Goal: Task Accomplishment & Management: Use online tool/utility

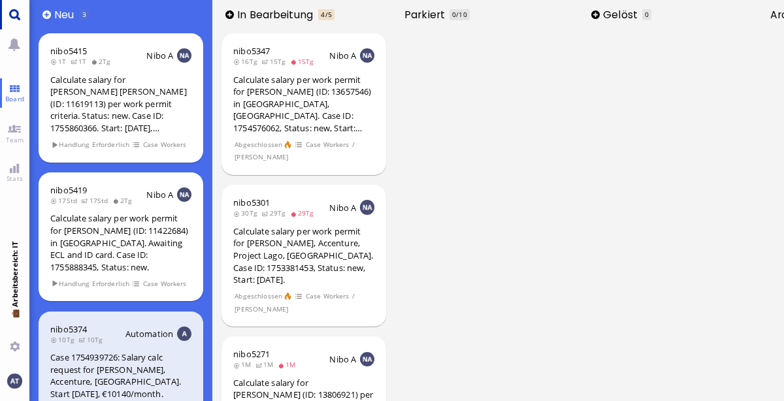
click at [13, 10] on link "Main menu" at bounding box center [14, 14] width 29 height 29
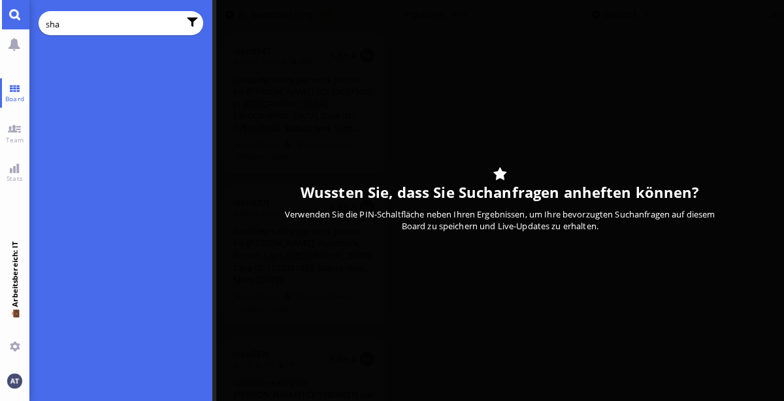
type input "shah"
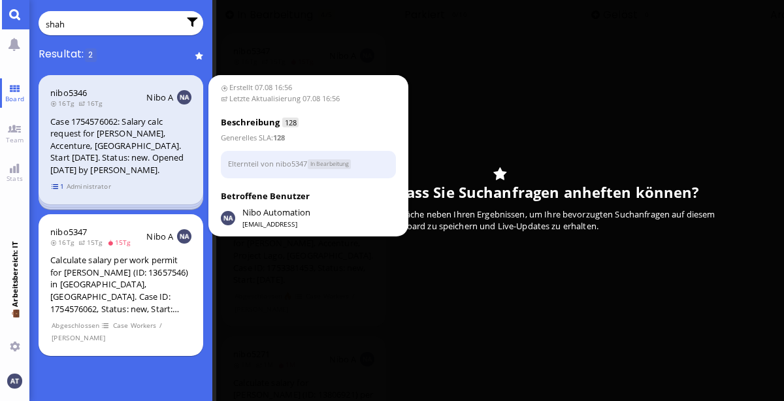
click at [58, 182] on span "1" at bounding box center [58, 186] width 13 height 11
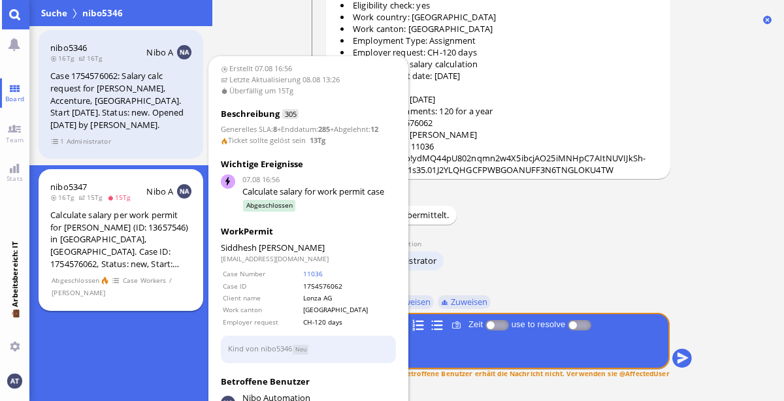
click at [113, 226] on div "Calculate salary per work permit for [PERSON_NAME] (ID: 13657546) in [GEOGRAPHI…" at bounding box center [120, 239] width 141 height 61
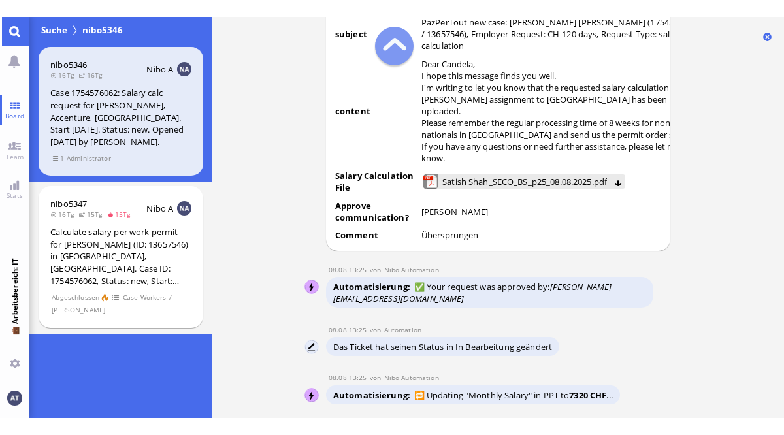
scroll to position [-705, 0]
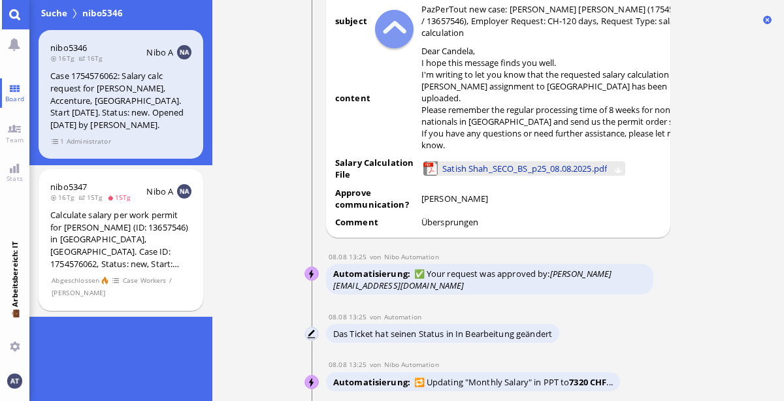
click at [524, 169] on span "Satish Shah_SECO_BS_p25_08.08.2025.pdf" at bounding box center [524, 168] width 165 height 14
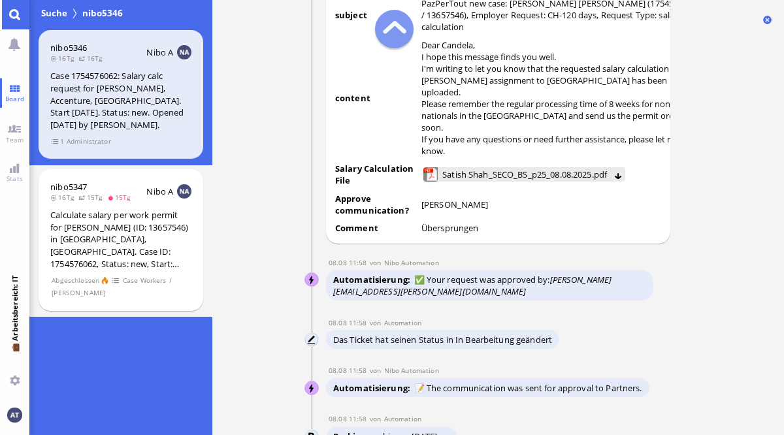
scroll to position [-1316, 0]
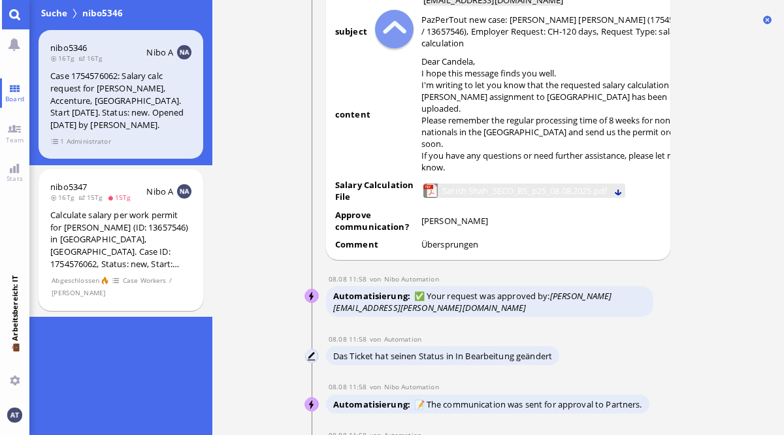
click at [623, 187] on button at bounding box center [618, 191] width 8 height 8
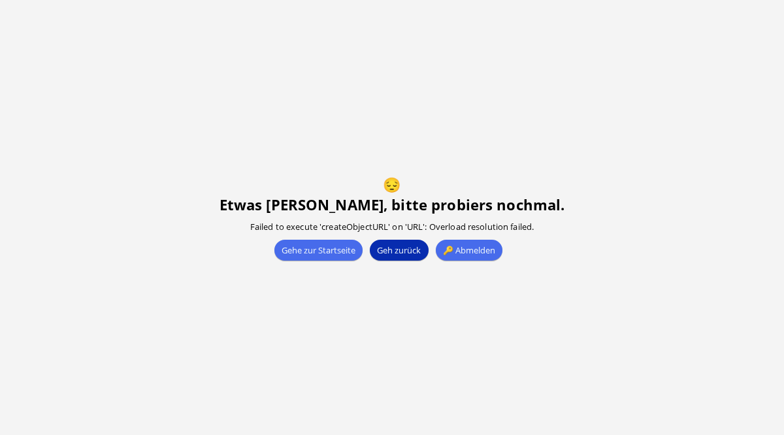
click at [394, 248] on button "Geh zurück" at bounding box center [399, 250] width 58 height 21
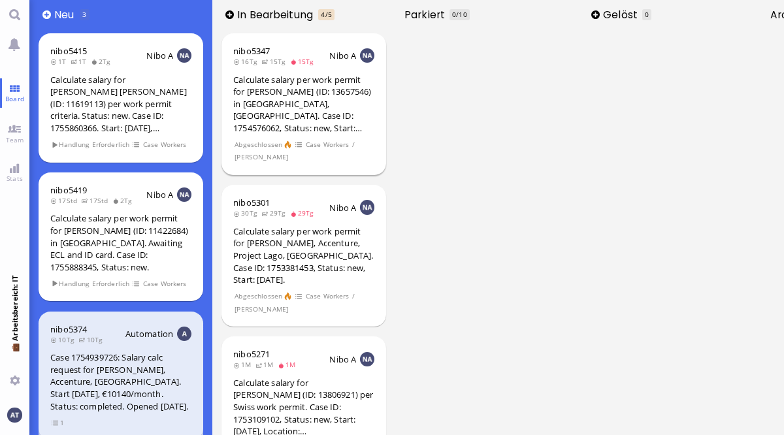
click at [309, 110] on div "Calculate salary per work permit for [PERSON_NAME] (ID: 13657546) in [GEOGRAPHI…" at bounding box center [303, 104] width 141 height 61
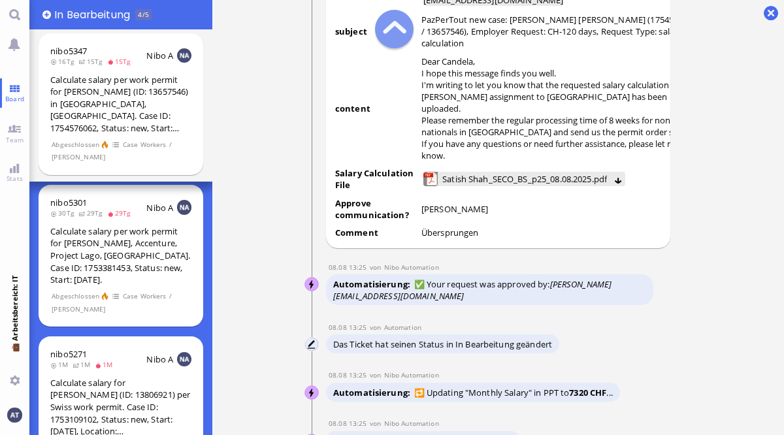
scroll to position [-691, 0]
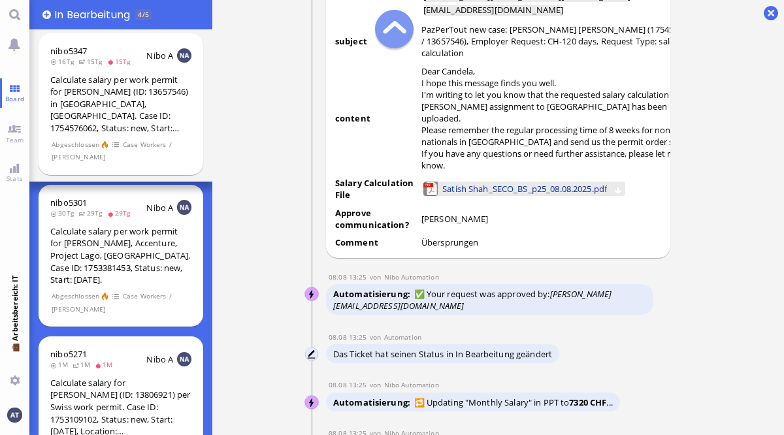
click at [485, 183] on span "Satish Shah_SECO_BS_p25_08.08.2025.pdf" at bounding box center [524, 189] width 165 height 14
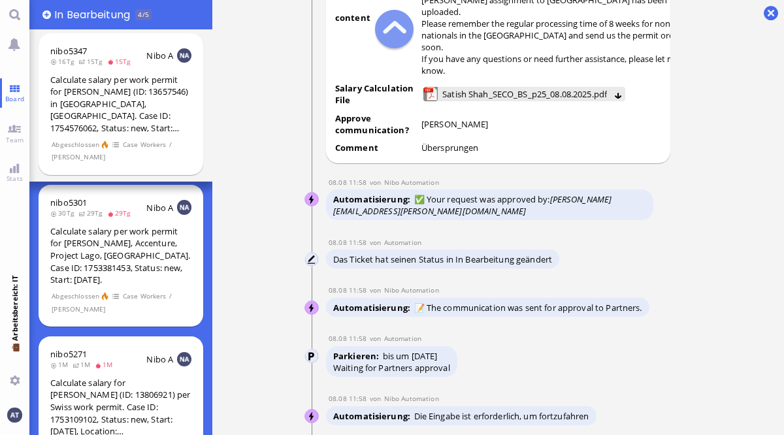
scroll to position [-1223, 0]
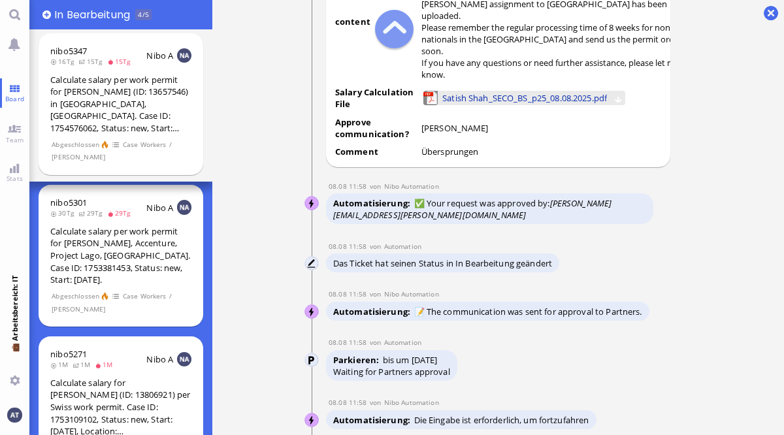
click at [500, 91] on span "Satish Shah_SECO_BS_p25_08.08.2025.pdf" at bounding box center [524, 98] width 165 height 14
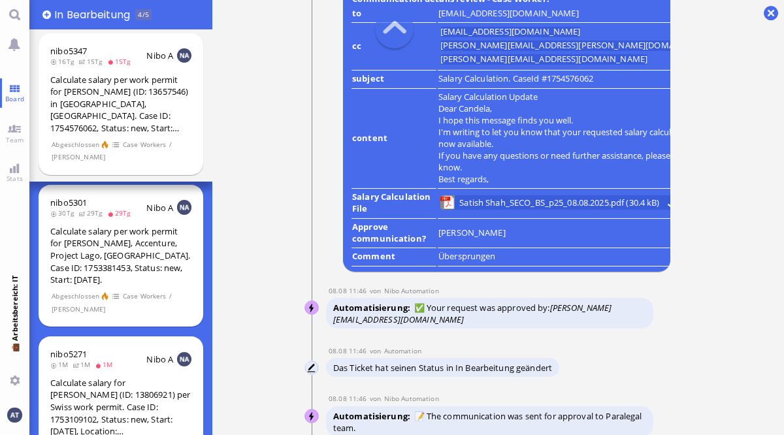
scroll to position [-1997, 0]
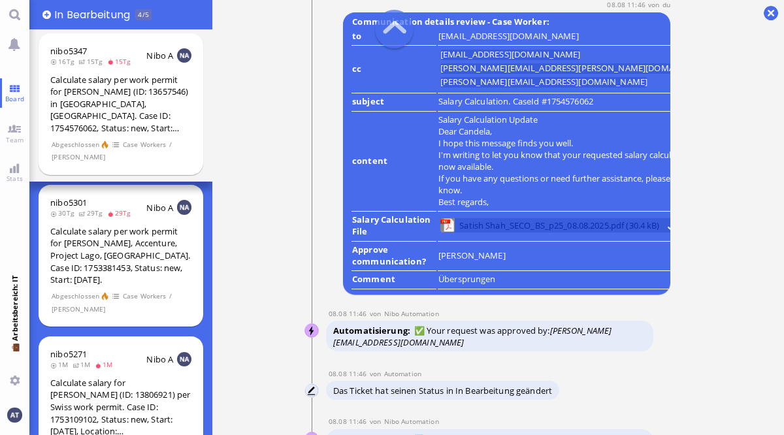
click at [529, 218] on span "Satish Shah_SECO_BS_p25_08.08.2025.pdf (30.4 kB)" at bounding box center [559, 225] width 200 height 14
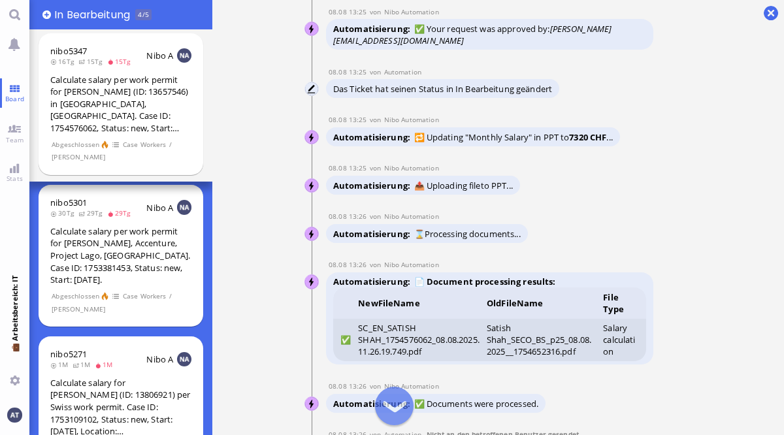
scroll to position [0, 0]
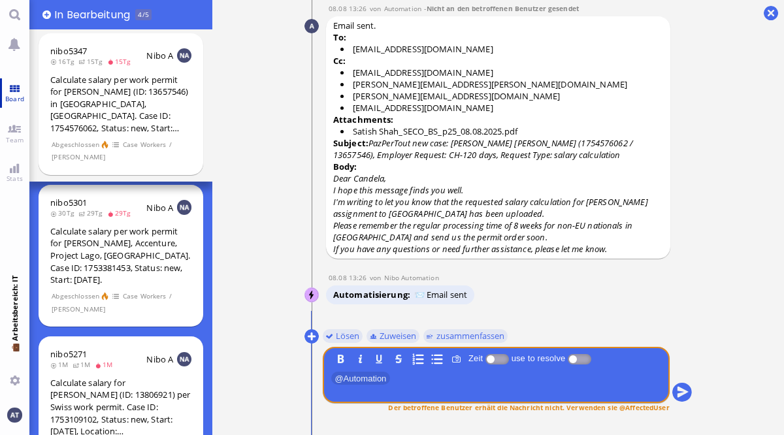
click at [14, 94] on span "Board" at bounding box center [14, 98] width 25 height 9
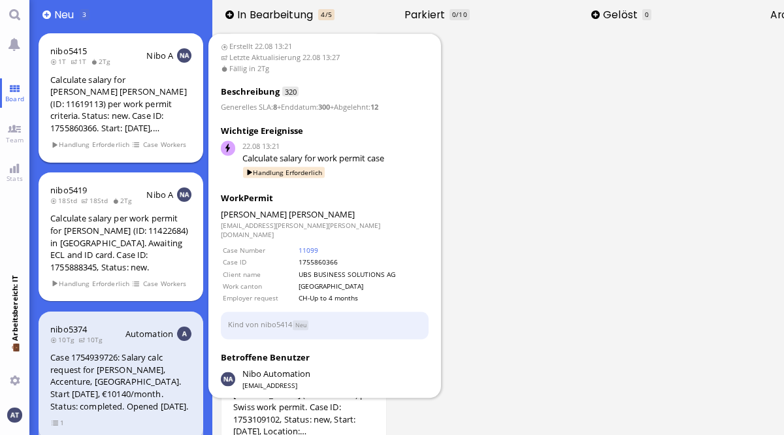
click at [75, 145] on span "Handlung Erforderlich" at bounding box center [91, 144] width 78 height 11
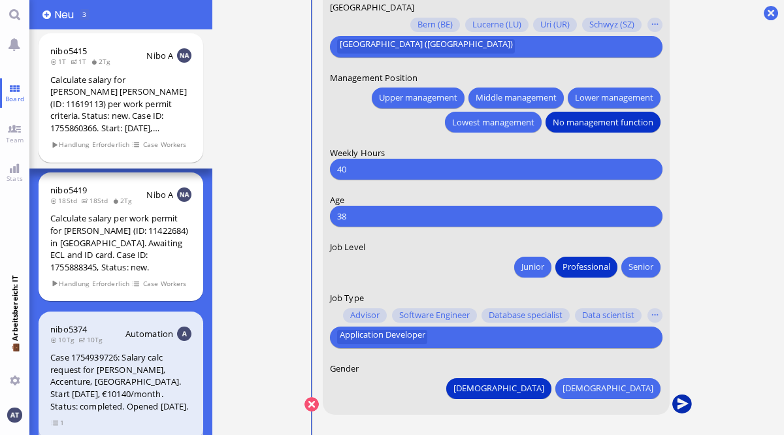
click at [684, 403] on button "submit" at bounding box center [682, 405] width 20 height 20
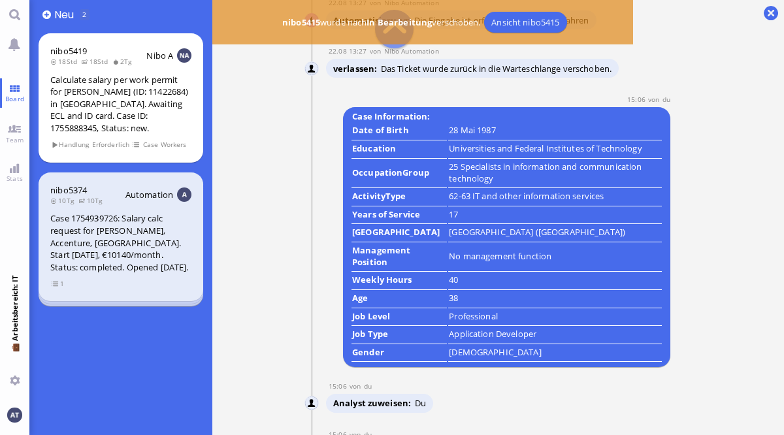
scroll to position [-376, 0]
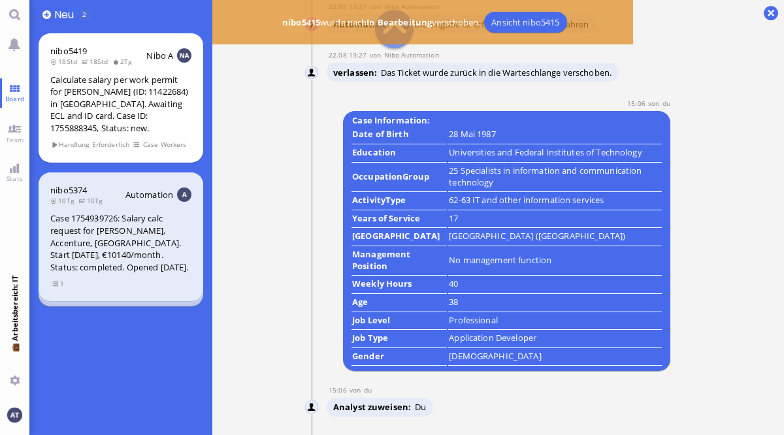
click at [5, 282] on nav "Board Team Stats 💼 Arbeitsbereich: IT Du" at bounding box center [14, 217] width 29 height 435
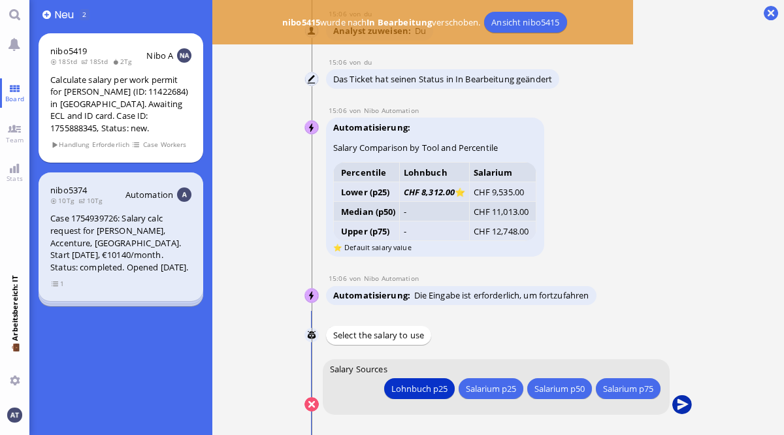
click at [683, 400] on button "submit" at bounding box center [682, 405] width 20 height 20
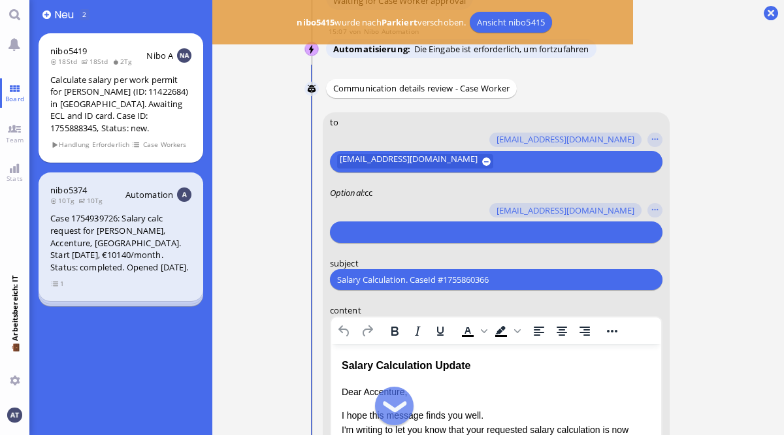
scroll to position [-386, 0]
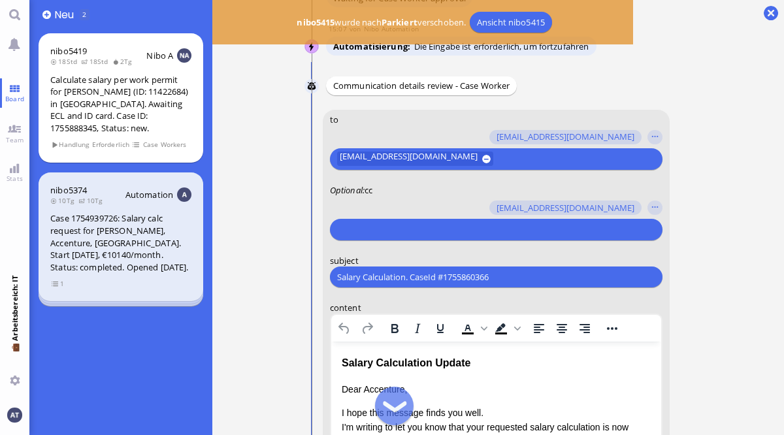
click at [434, 237] on div at bounding box center [494, 230] width 318 height 18
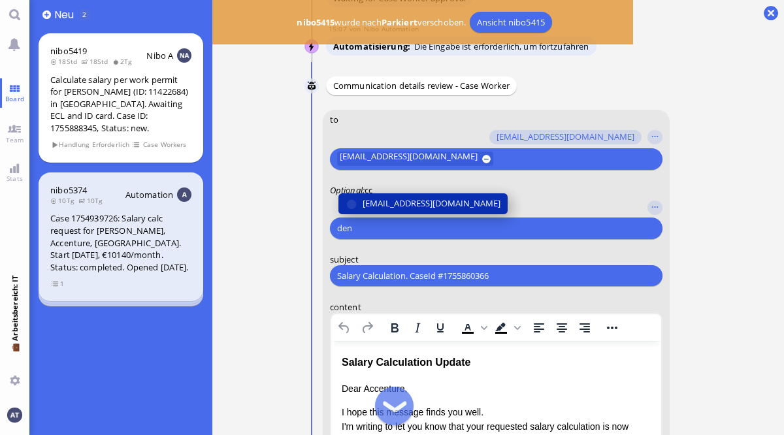
type input "den"
click at [419, 202] on span "[EMAIL_ADDRESS][DOMAIN_NAME]" at bounding box center [431, 204] width 138 height 14
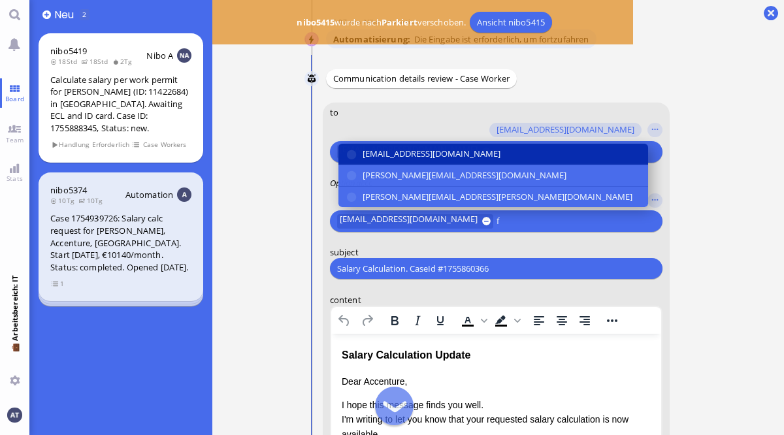
scroll to position [-376, 0]
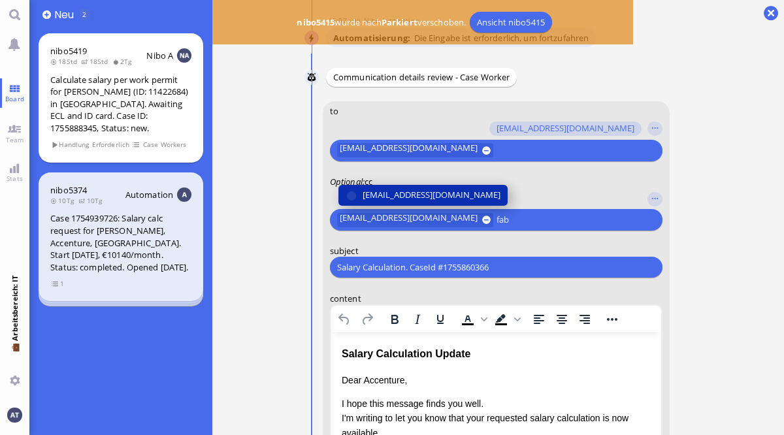
type input "fab"
click at [418, 194] on span "[EMAIL_ADDRESS][DOMAIN_NAME]" at bounding box center [431, 195] width 138 height 14
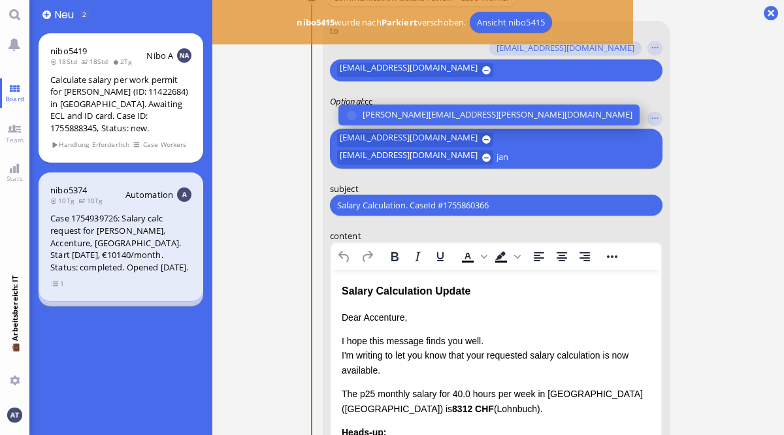
scroll to position [-318, 0]
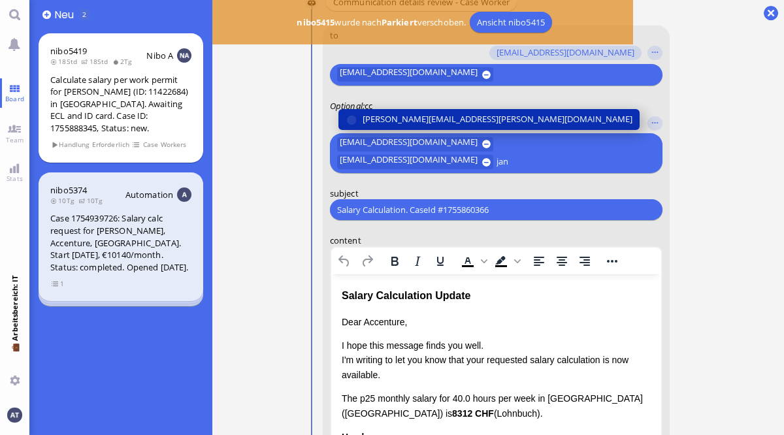
type input "jan"
click at [451, 123] on span "[PERSON_NAME][EMAIL_ADDRESS][PERSON_NAME][DOMAIN_NAME]" at bounding box center [497, 120] width 270 height 14
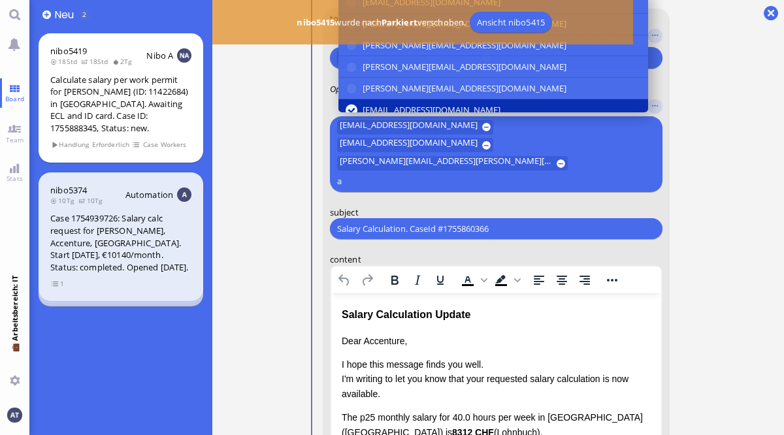
scroll to position [-336, 0]
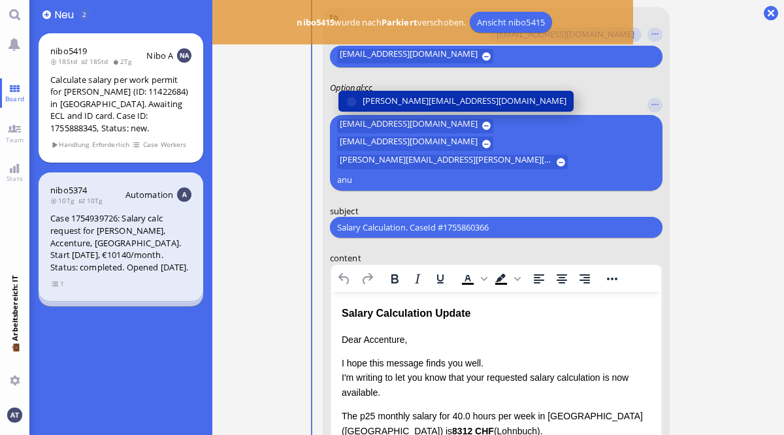
type input "anu"
click at [462, 108] on span "[PERSON_NAME][EMAIL_ADDRESS][DOMAIN_NAME]" at bounding box center [464, 101] width 204 height 14
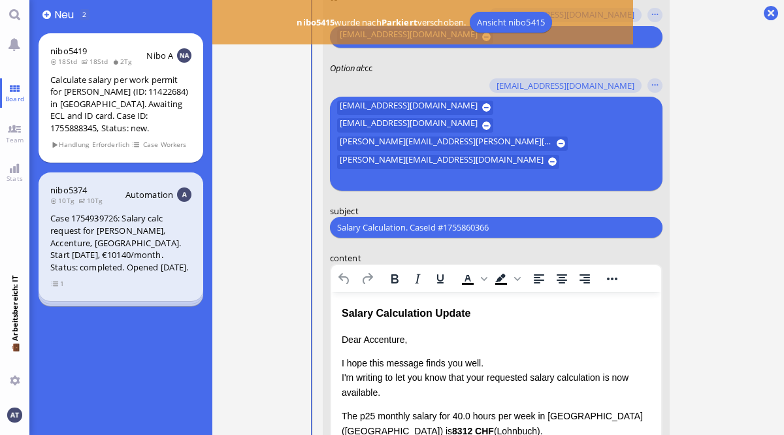
scroll to position [-355, 0]
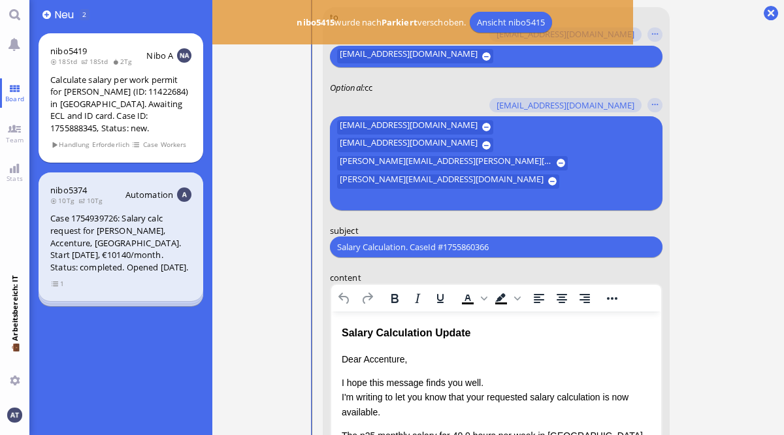
click at [758, 267] on ticket "22.08 13:21 von Automation Automation Calculate eligible salary for work permit…" at bounding box center [498, 217] width 572 height 435
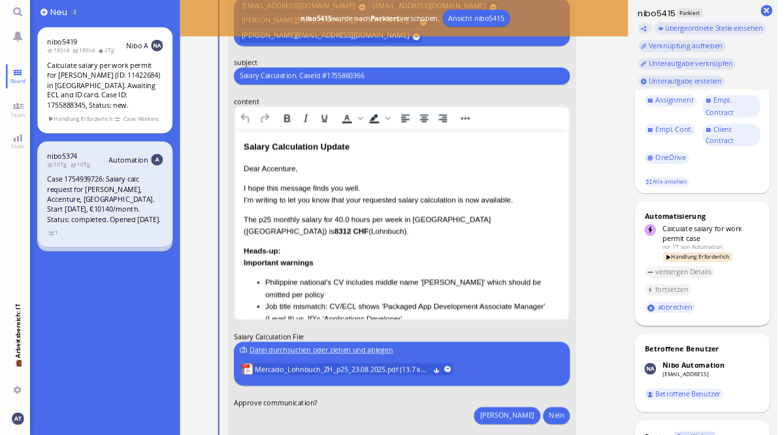
scroll to position [319, 0]
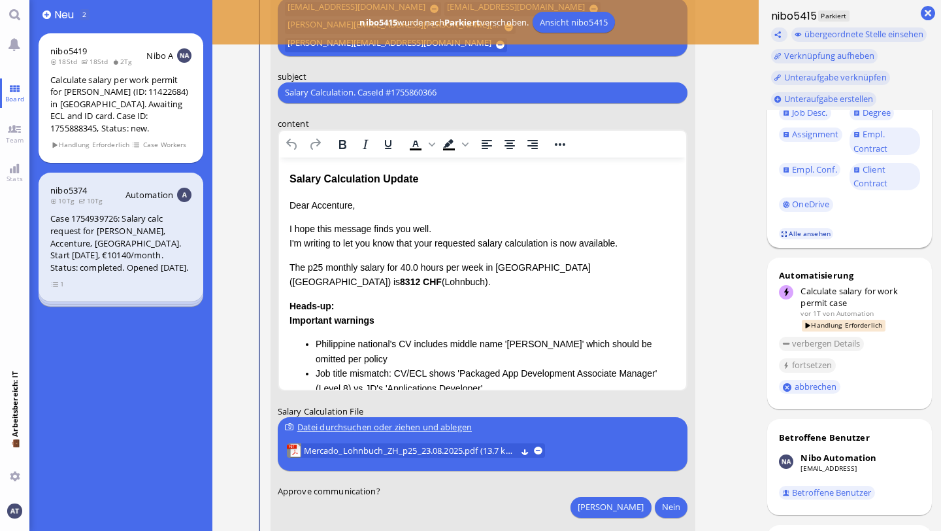
click at [783, 228] on link "Alle ansehen" at bounding box center [806, 233] width 55 height 11
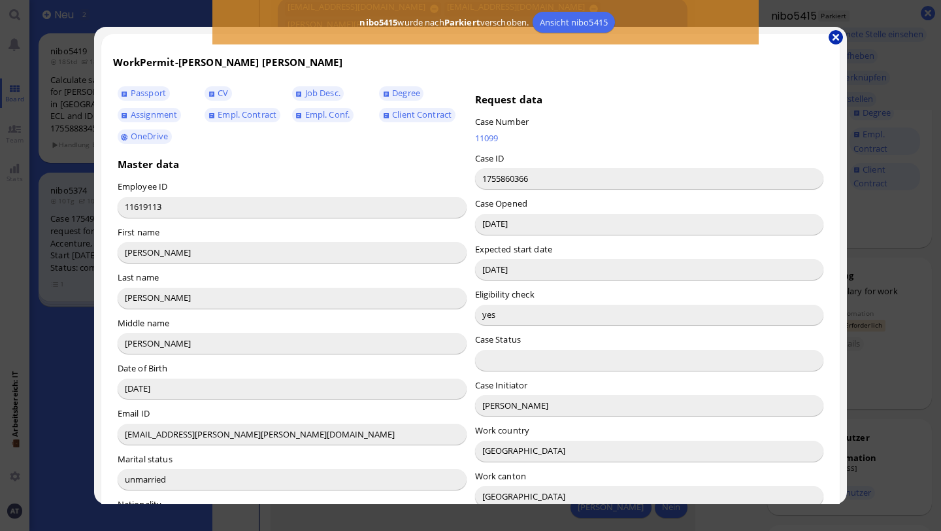
click at [783, 34] on button "button" at bounding box center [835, 37] width 14 height 14
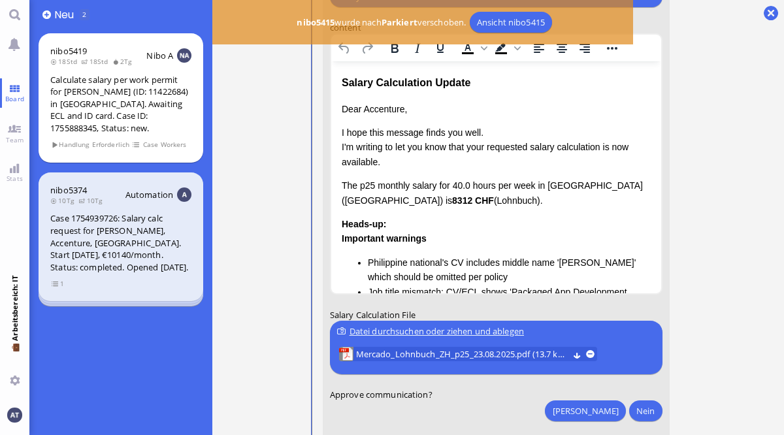
scroll to position [-219, 0]
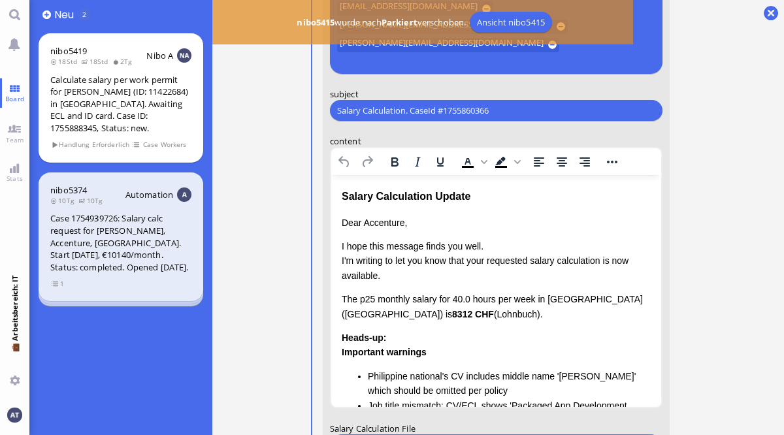
click at [384, 226] on p "Dear Accenture," at bounding box center [495, 223] width 309 height 14
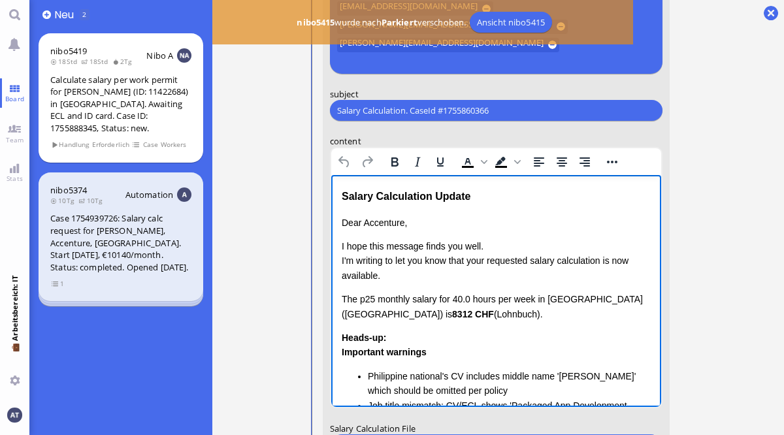
click at [384, 226] on p "Dear Accenture," at bounding box center [495, 223] width 309 height 14
click at [414, 229] on p "Dear Emiliano," at bounding box center [495, 223] width 309 height 14
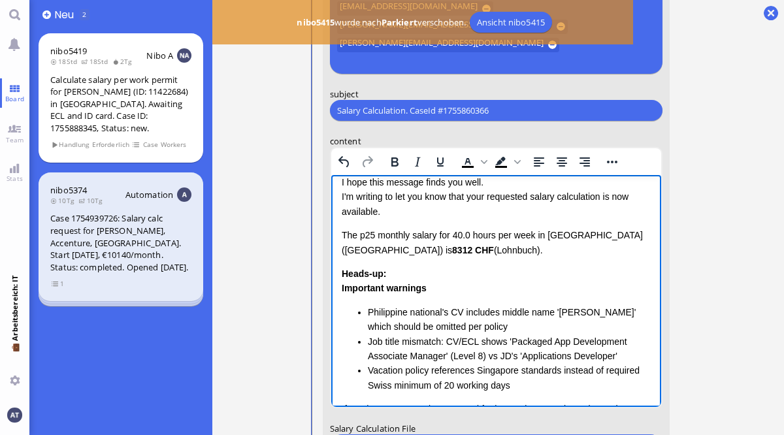
scroll to position [66, 0]
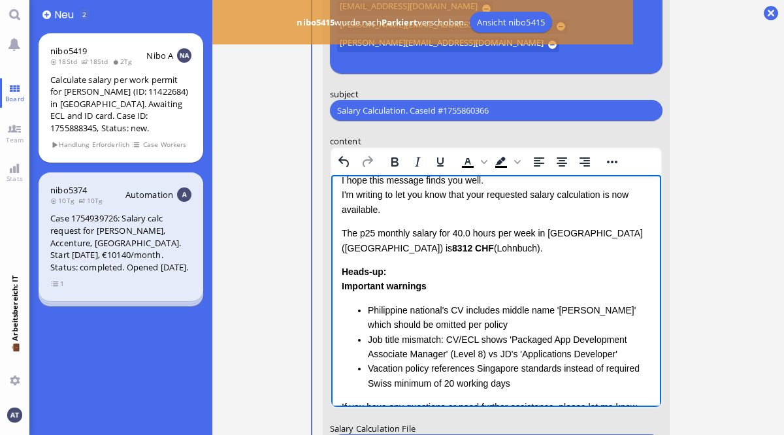
click at [400, 218] on div "Dear Emiliano, I hope this message finds you well. I'm writing to let you know …" at bounding box center [495, 309] width 309 height 318
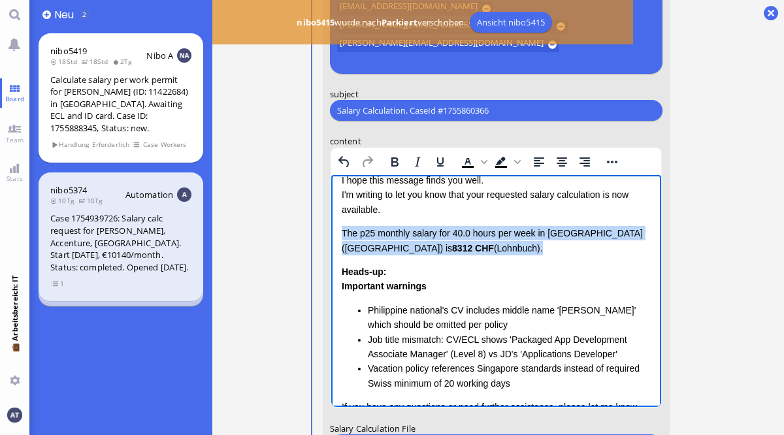
drag, startPoint x: 340, startPoint y: 231, endPoint x: 460, endPoint y: 256, distance: 122.1
click at [460, 256] on div "Dear Emiliano, I hope this message finds you well. I'm writing to let you know …" at bounding box center [495, 309] width 309 height 318
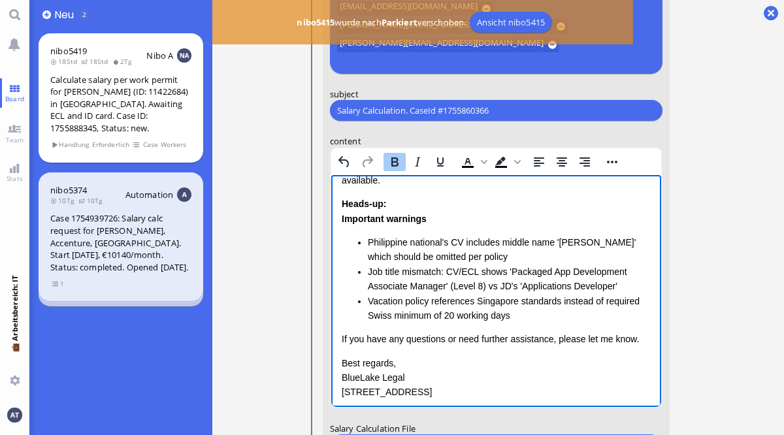
scroll to position [96, 0]
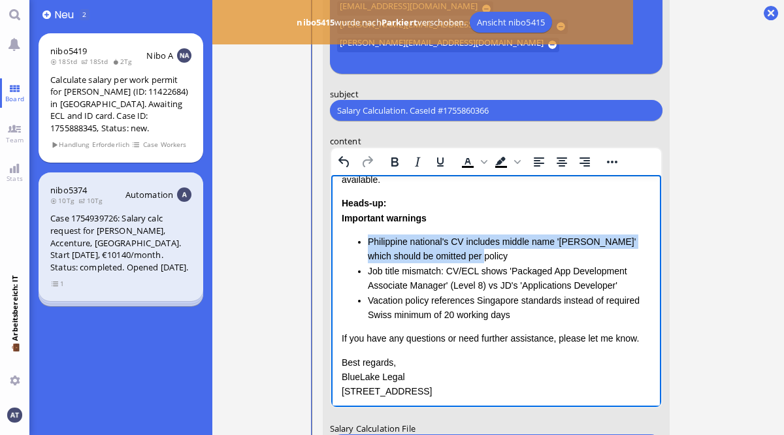
drag, startPoint x: 367, startPoint y: 239, endPoint x: 455, endPoint y: 254, distance: 88.7
click at [455, 254] on li "Philippine national's CV includes middle name 'Agustin' which should be omitted…" at bounding box center [508, 249] width 283 height 29
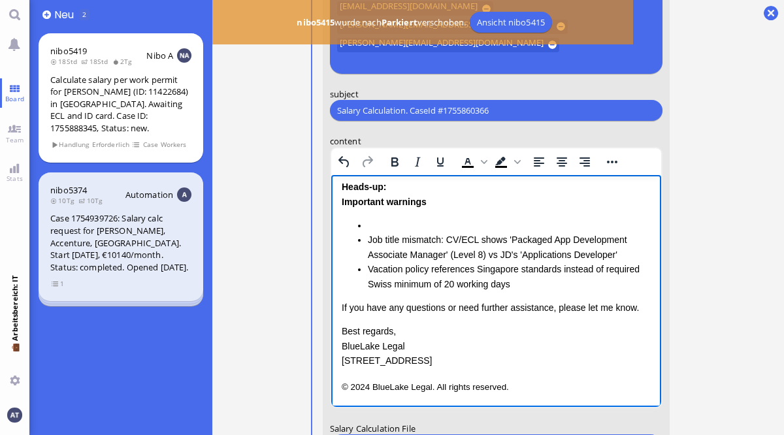
scroll to position [114, 0]
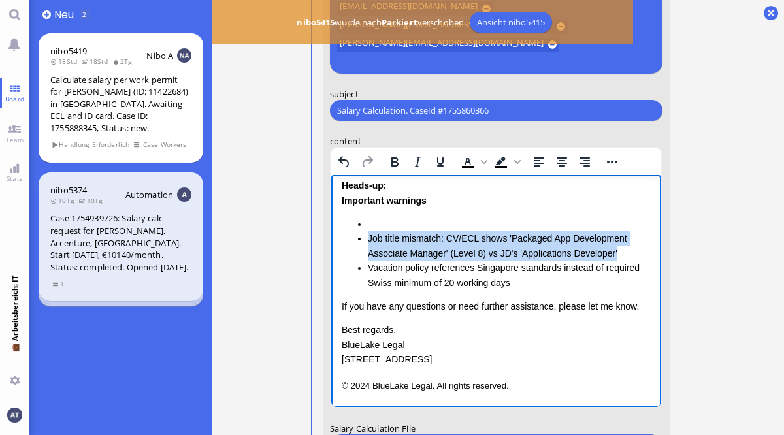
drag, startPoint x: 370, startPoint y: 237, endPoint x: 625, endPoint y: 250, distance: 255.8
click at [625, 250] on li "Job title mismatch: CV/ECL shows 'Packaged App Development Associate Manager' (…" at bounding box center [508, 245] width 283 height 29
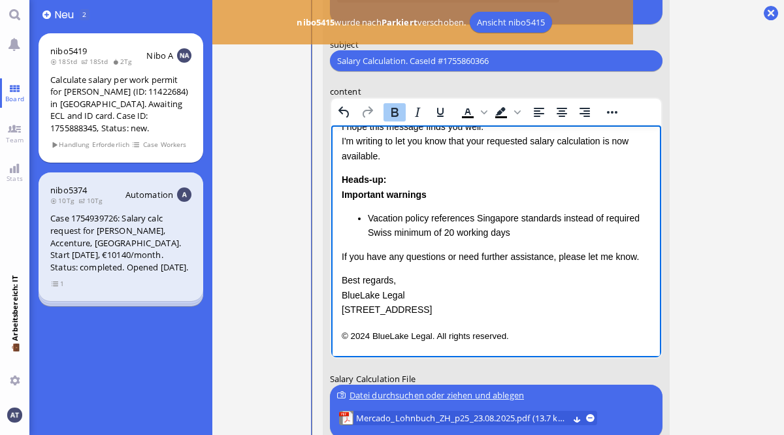
scroll to position [-167, 0]
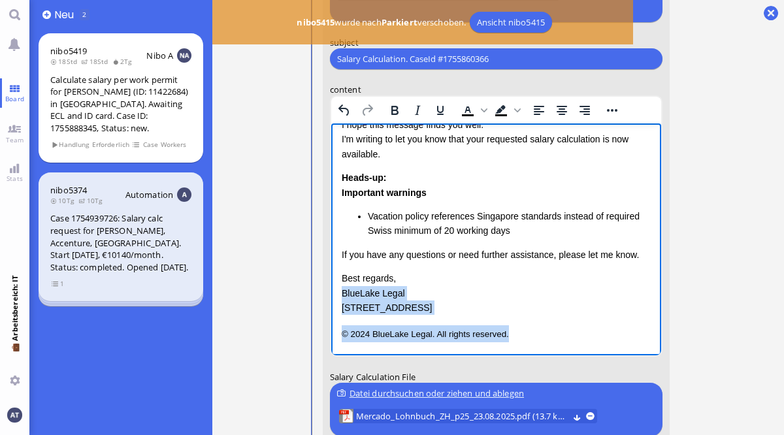
drag, startPoint x: 342, startPoint y: 292, endPoint x: 543, endPoint y: 340, distance: 207.0
click at [543, 340] on div "Salary Calculation Update Dear Emiliano, I hope this message finds you well. I'…" at bounding box center [495, 205] width 309 height 276
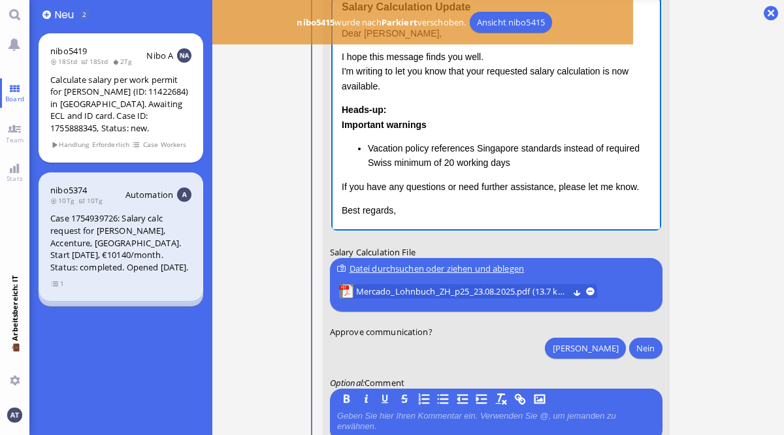
scroll to position [0, 0]
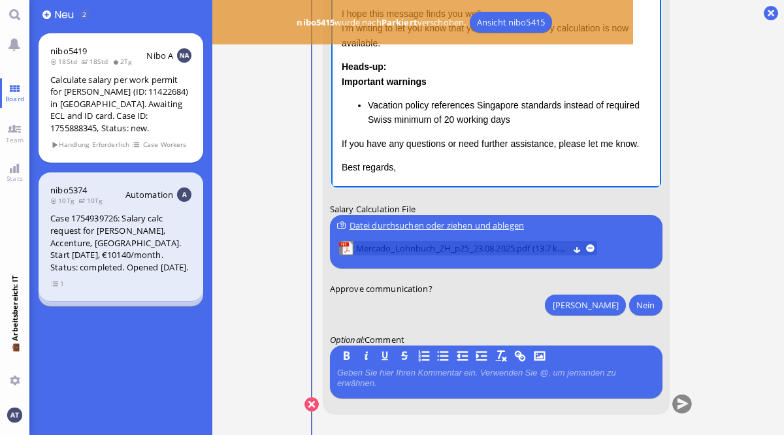
click at [499, 242] on span "Mercado_Lohnbuch_ZH_p25_23.08.2025.pdf (13.7 kB)" at bounding box center [461, 249] width 212 height 14
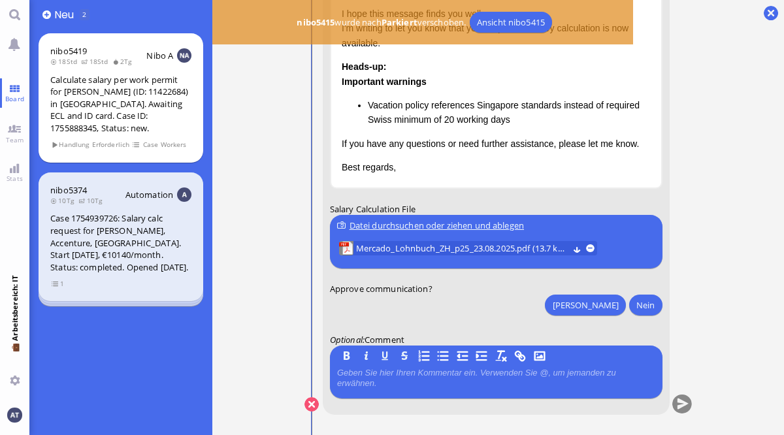
click at [487, 222] on div "Datei durchsuchen oder ziehen und ablegen" at bounding box center [495, 226] width 318 height 14
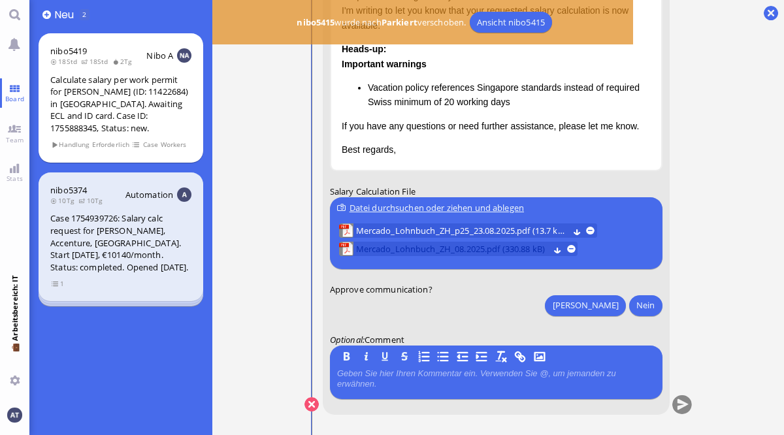
click at [467, 252] on span "Mercado_Lohnbuch_ZH_08.2025.pdf (330.88 kB)" at bounding box center [451, 249] width 193 height 14
click at [606, 299] on button "[PERSON_NAME]" at bounding box center [585, 305] width 80 height 21
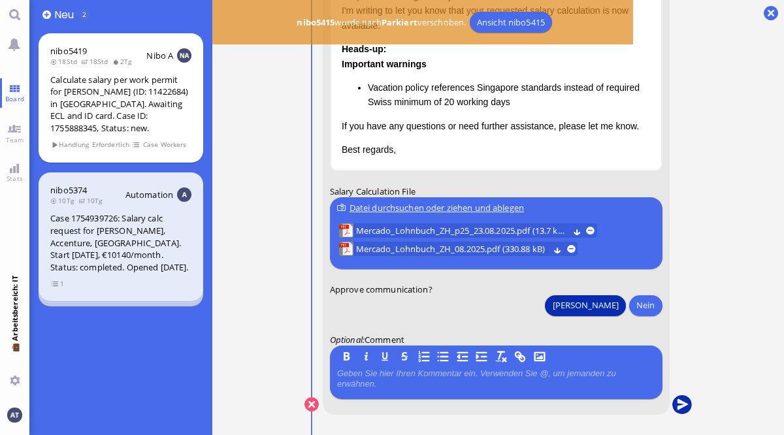
click at [675, 398] on button "submit" at bounding box center [682, 405] width 20 height 20
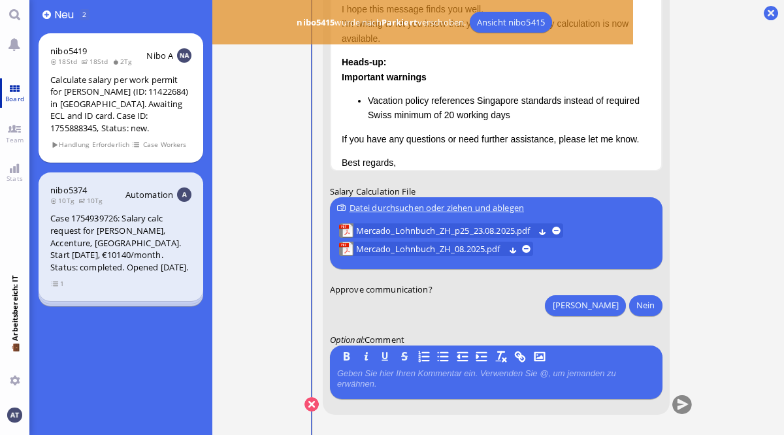
click at [17, 95] on span "Board" at bounding box center [14, 98] width 25 height 9
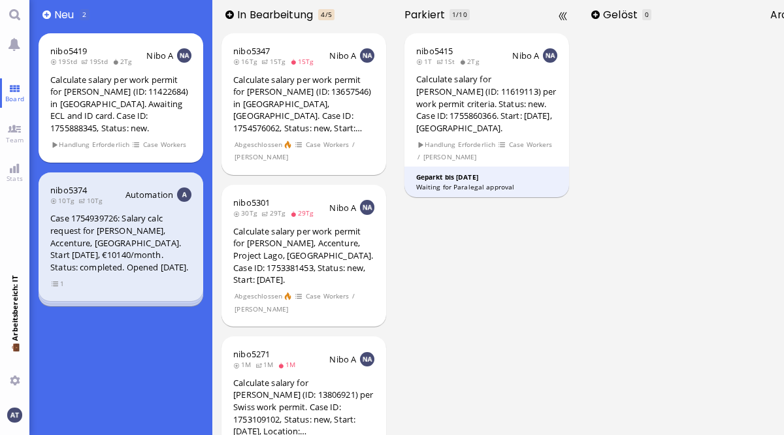
click at [465, 286] on div "nibo5415 1T 1St 2Tg Nibo A Calculate salary for [PERSON_NAME] (ID: 11619113) pe…" at bounding box center [486, 232] width 183 height 406
